Goal: Information Seeking & Learning: Learn about a topic

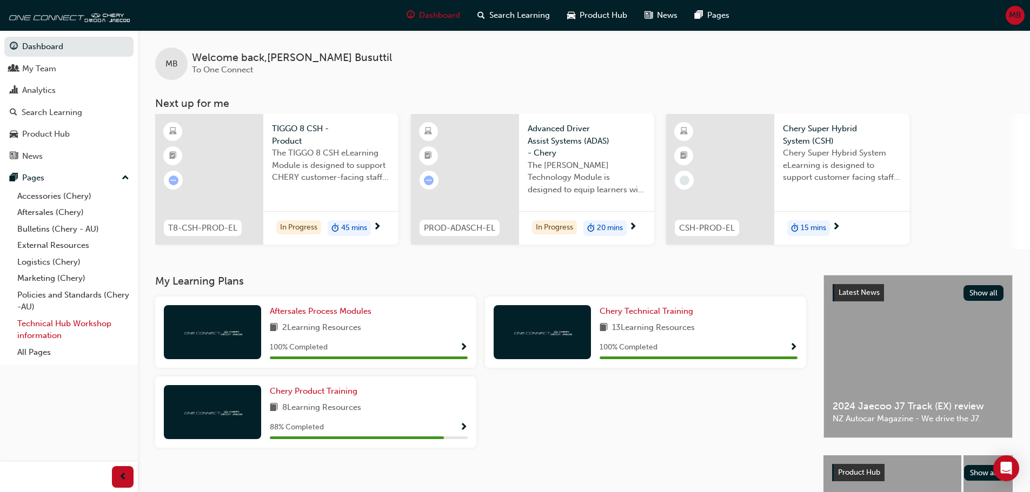
click at [58, 325] on link "Technical Hub Workshop information" at bounding box center [73, 330] width 121 height 29
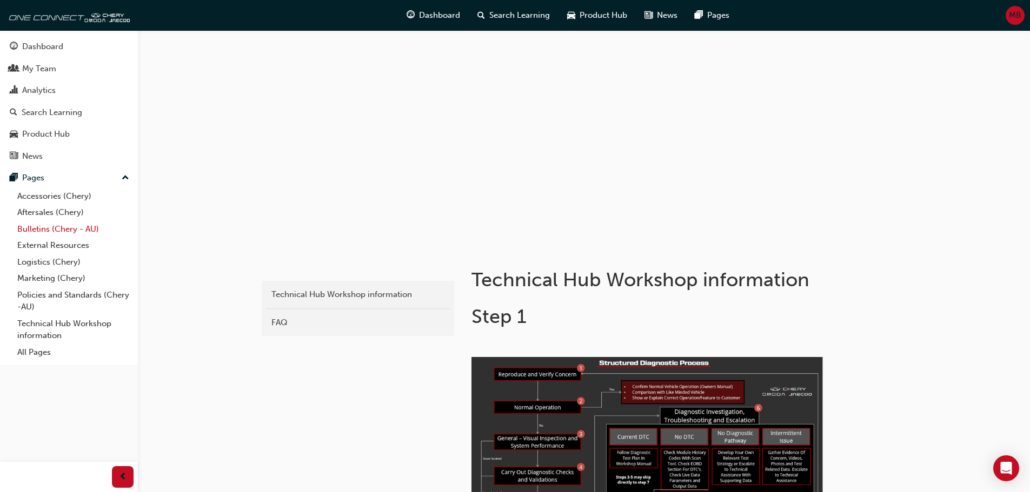
click at [58, 232] on link "Bulletins (Chery - AU)" at bounding box center [73, 229] width 121 height 17
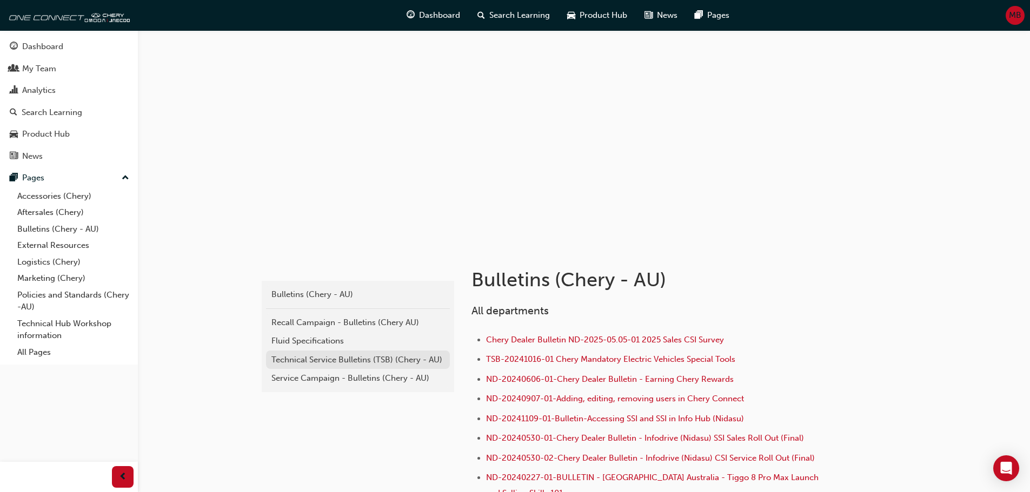
click at [375, 361] on div "Technical Service Bulletins (TSB) (Chery - AU)" at bounding box center [357, 360] width 173 height 12
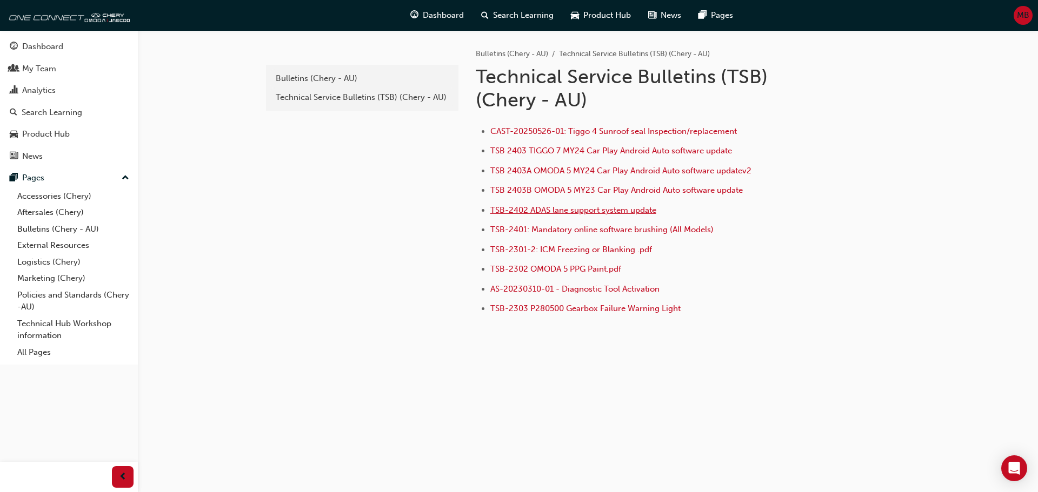
click at [579, 214] on span "TSB-2402 ADAS lane support system update" at bounding box center [573, 210] width 166 height 10
